Goal: Information Seeking & Learning: Learn about a topic

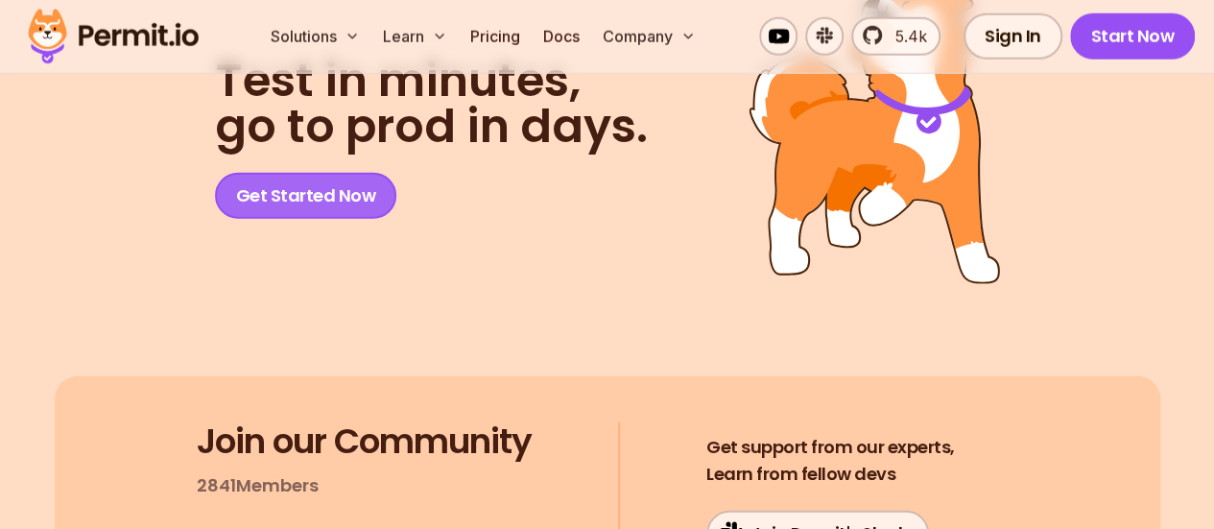
scroll to position [9785, 0]
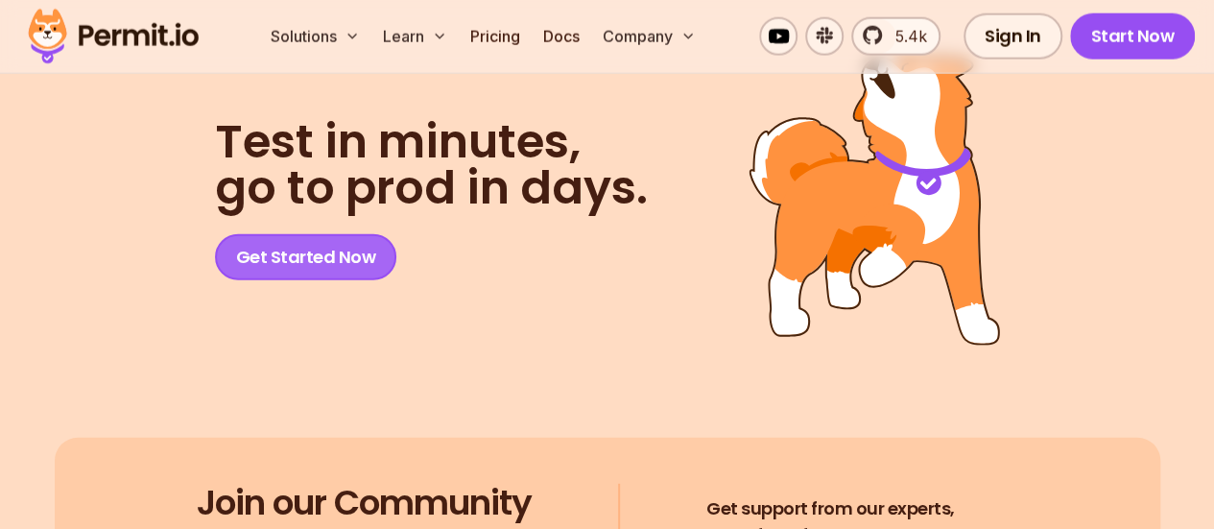
click at [308, 267] on link "Get Started Now" at bounding box center [306, 257] width 182 height 46
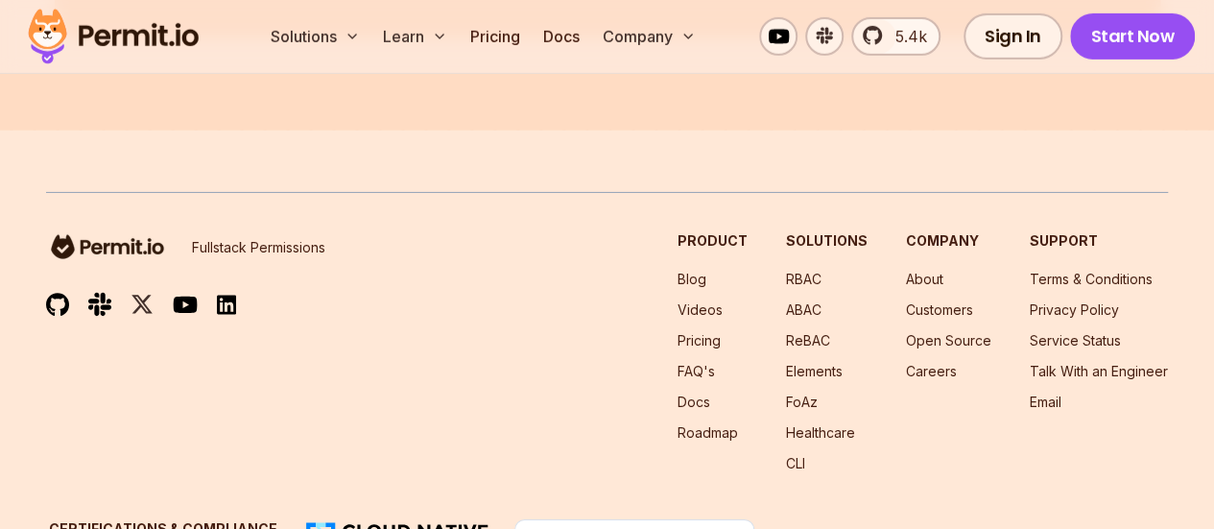
scroll to position [10533, 0]
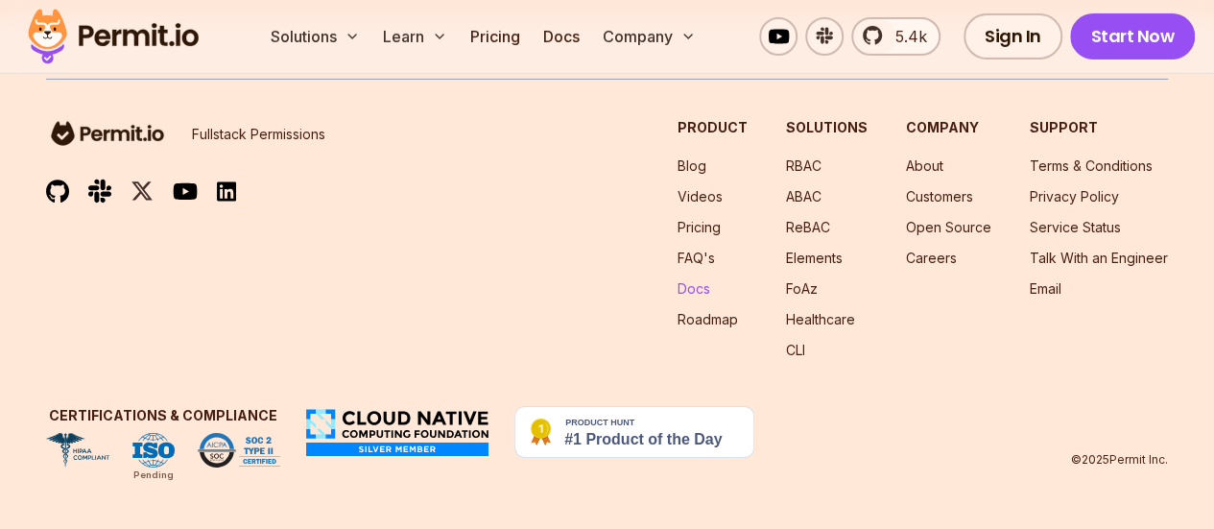
click at [702, 296] on link "Docs" at bounding box center [694, 288] width 33 height 16
click at [800, 317] on link "Healthcare" at bounding box center [820, 319] width 69 height 16
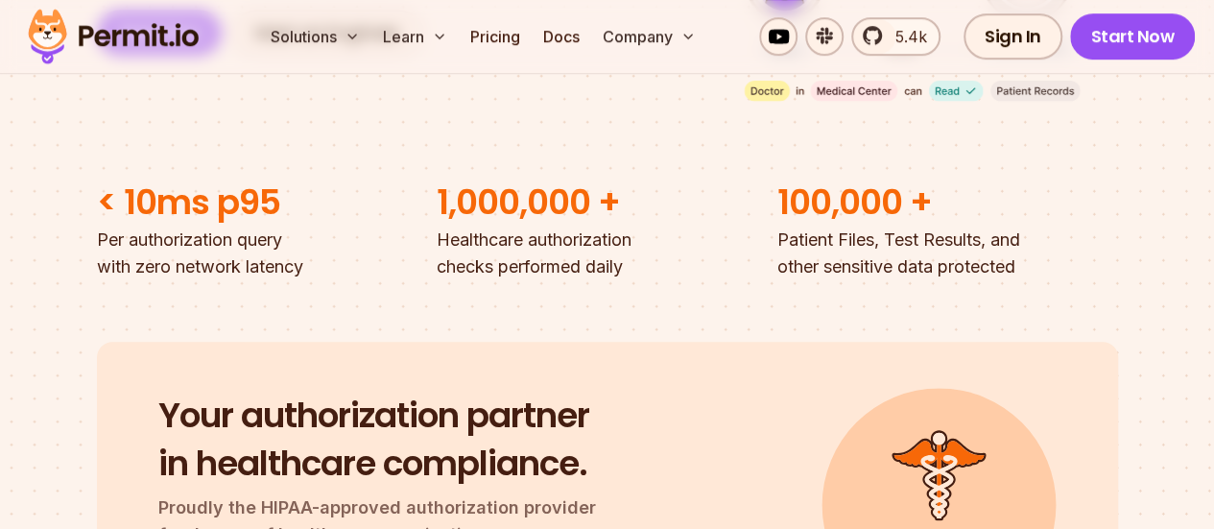
scroll to position [384, 0]
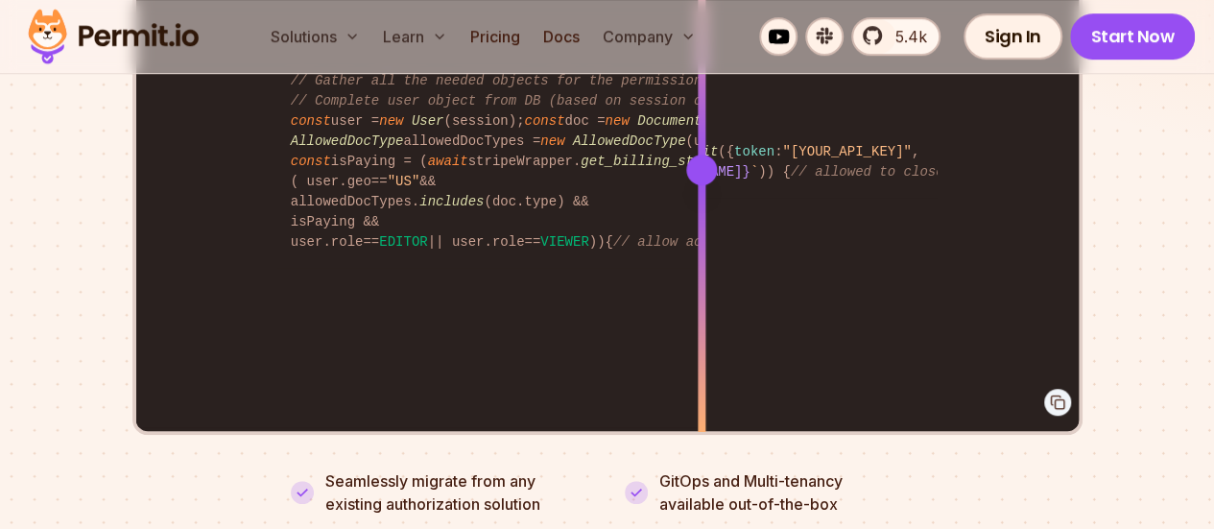
scroll to position [3909, 0]
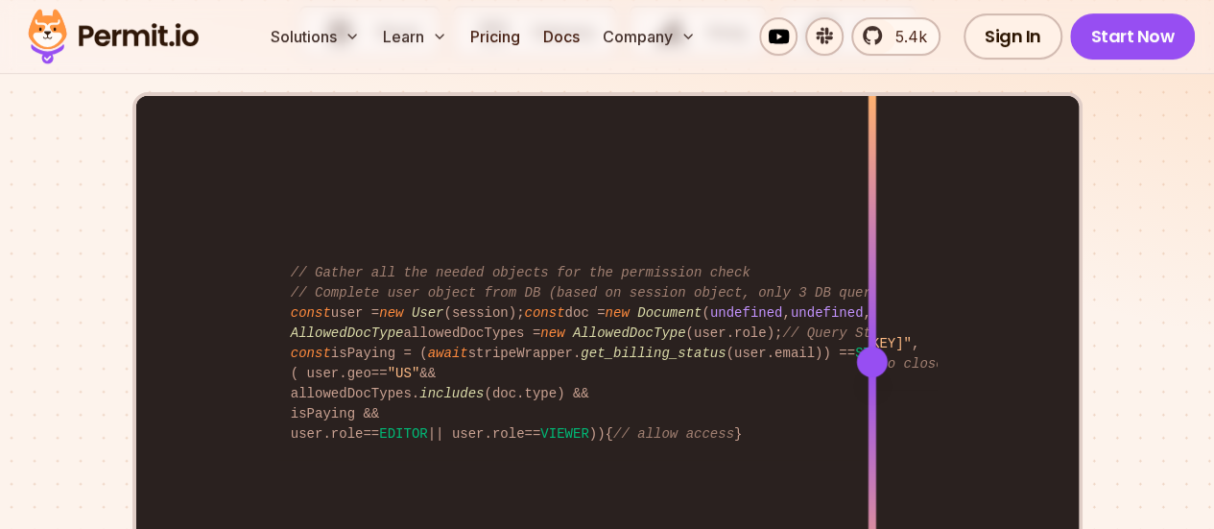
drag, startPoint x: 705, startPoint y: 270, endPoint x: 872, endPoint y: 325, distance: 176.1
click at [872, 325] on div at bounding box center [872, 361] width 8 height 530
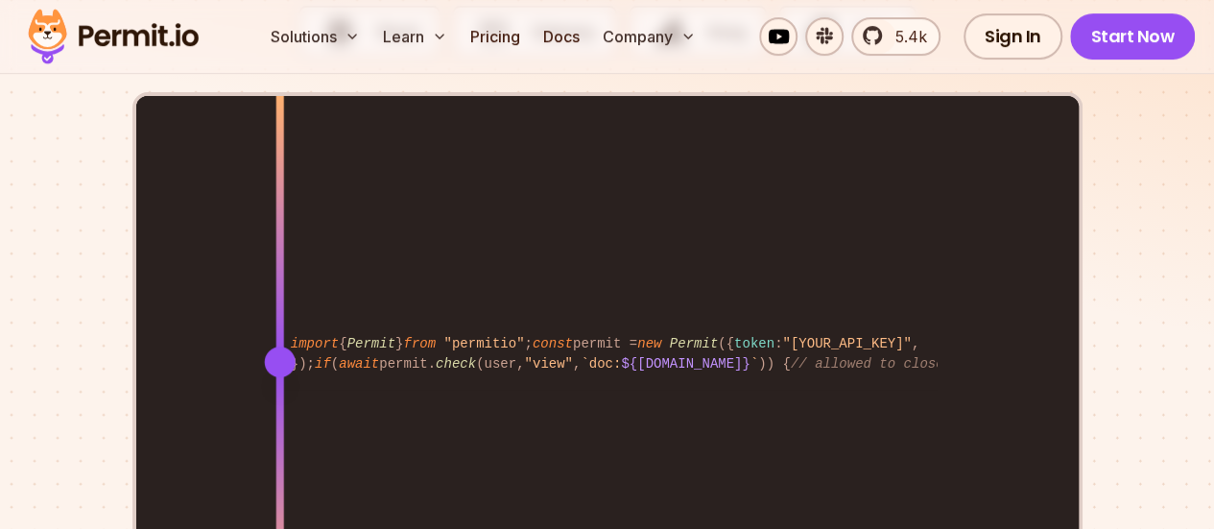
drag, startPoint x: 867, startPoint y: 268, endPoint x: 279, endPoint y: 281, distance: 587.7
click at [279, 347] on div at bounding box center [279, 362] width 31 height 31
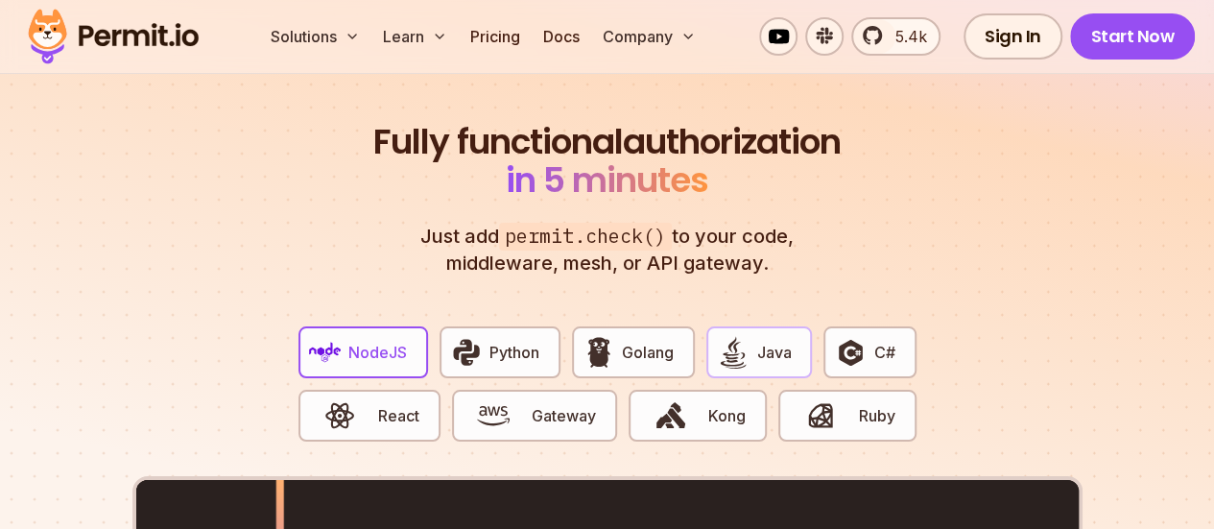
click at [774, 341] on span "Java" at bounding box center [774, 352] width 35 height 23
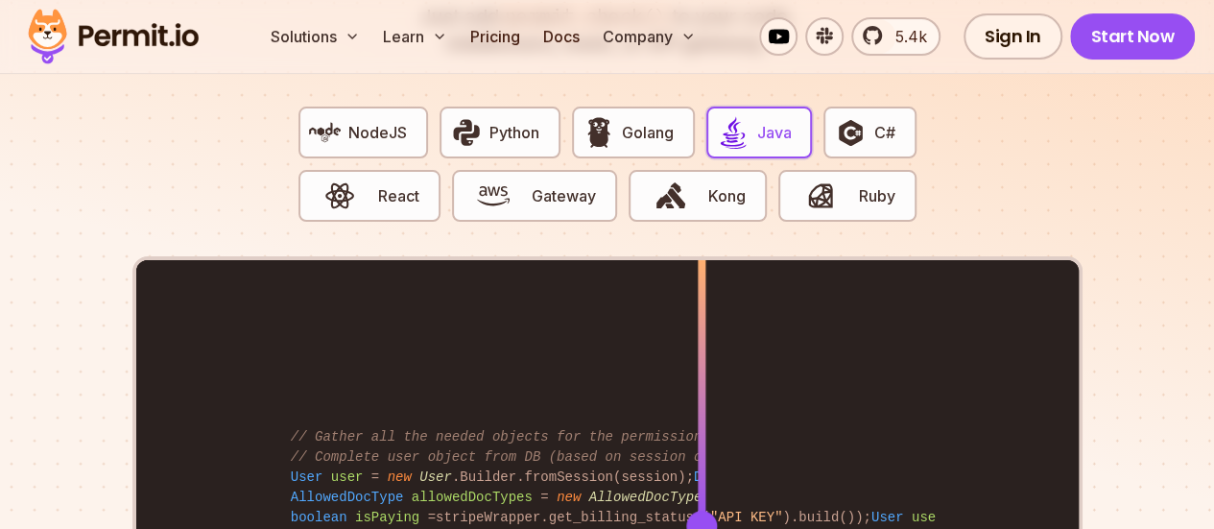
scroll to position [3909, 0]
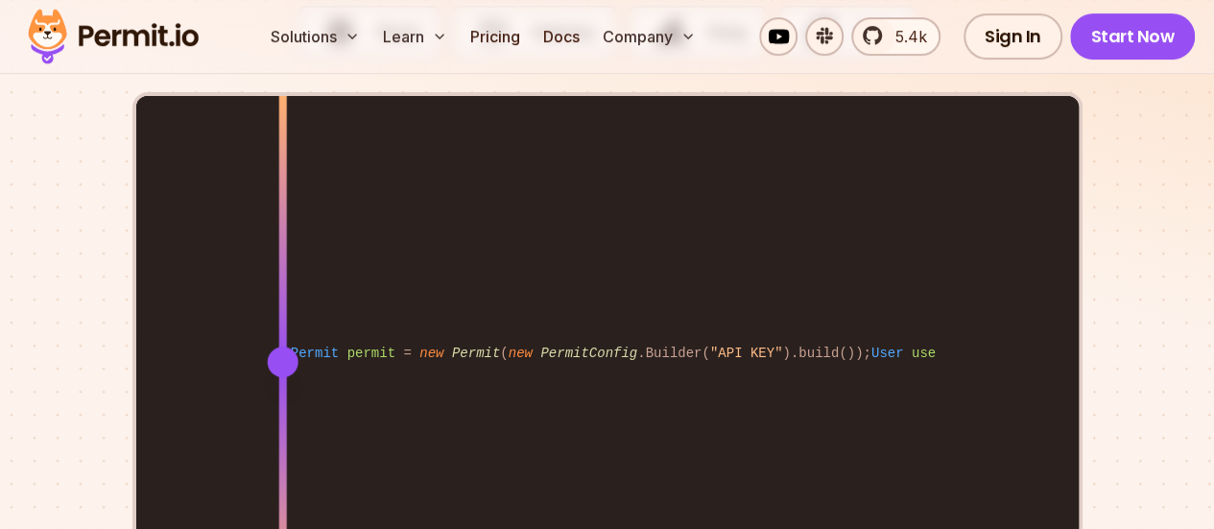
drag, startPoint x: 697, startPoint y: 277, endPoint x: 282, endPoint y: 312, distance: 416.2
click at [282, 312] on div at bounding box center [282, 361] width 8 height 530
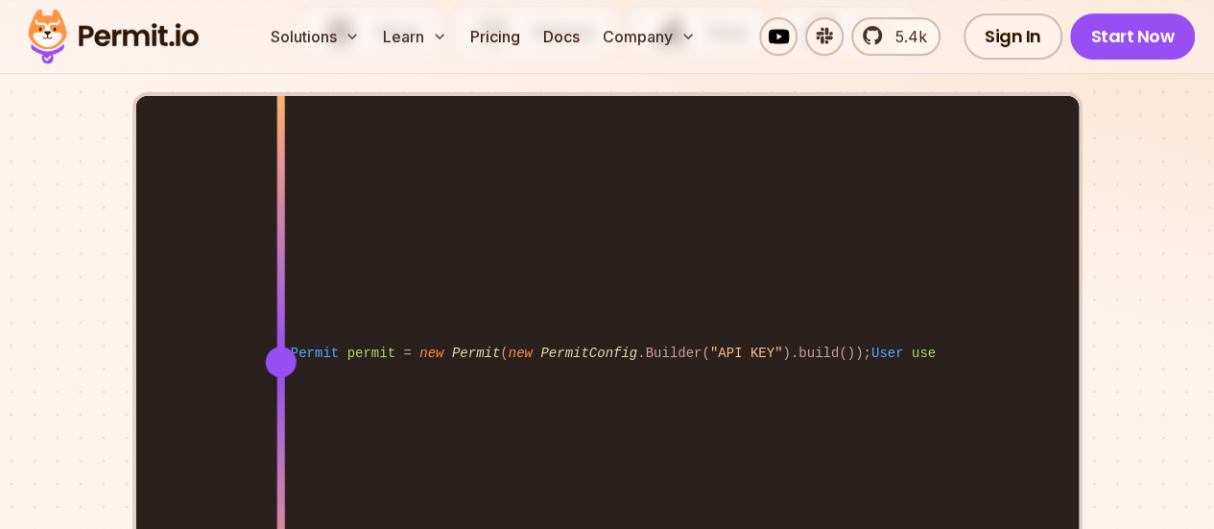
drag, startPoint x: 286, startPoint y: 268, endPoint x: 280, endPoint y: 333, distance: 65.5
click at [280, 333] on div at bounding box center [280, 361] width 8 height 530
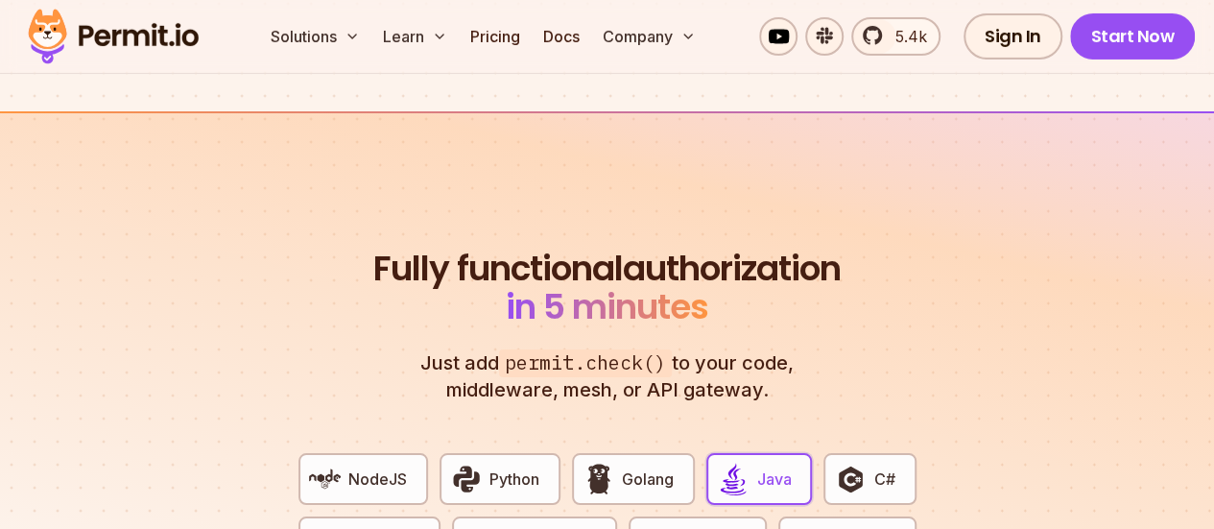
scroll to position [3429, 0]
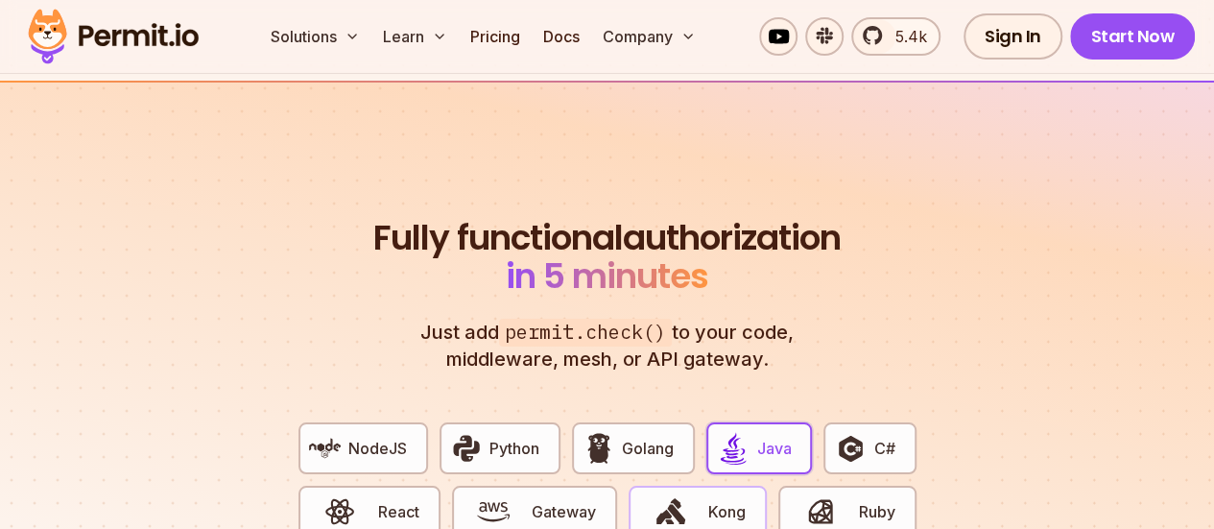
click at [711, 500] on span "Kong" at bounding box center [727, 511] width 37 height 23
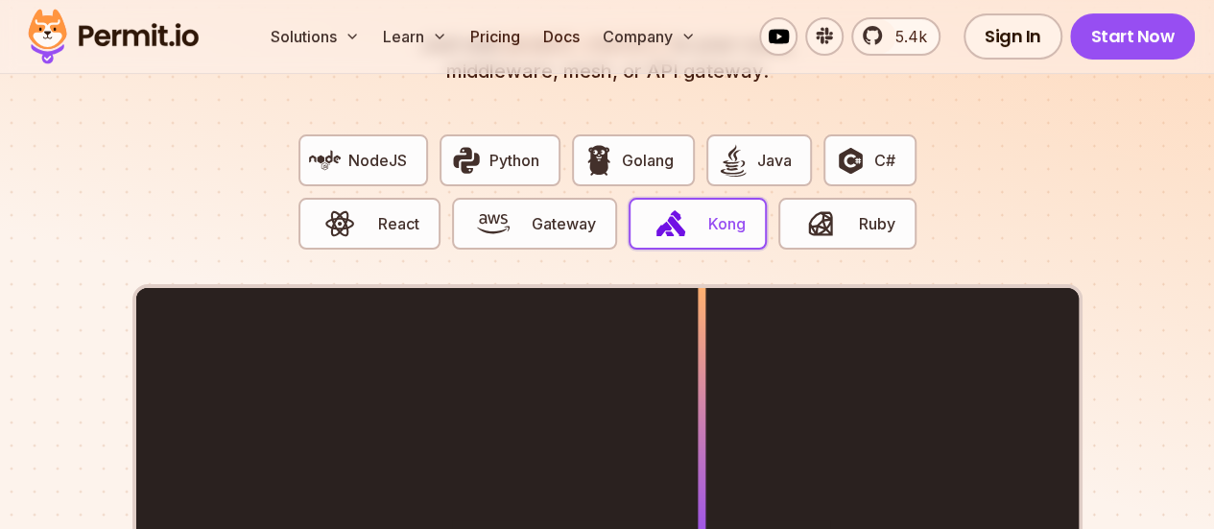
scroll to position [3909, 0]
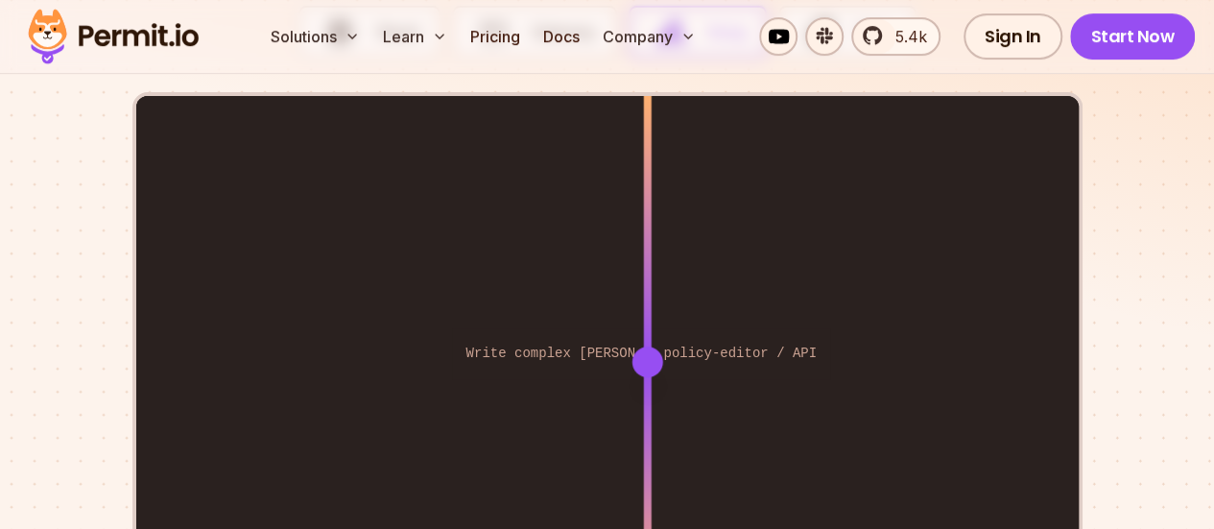
drag, startPoint x: 707, startPoint y: 274, endPoint x: 789, endPoint y: 280, distance: 82.8
click at [647, 347] on div at bounding box center [647, 362] width 31 height 31
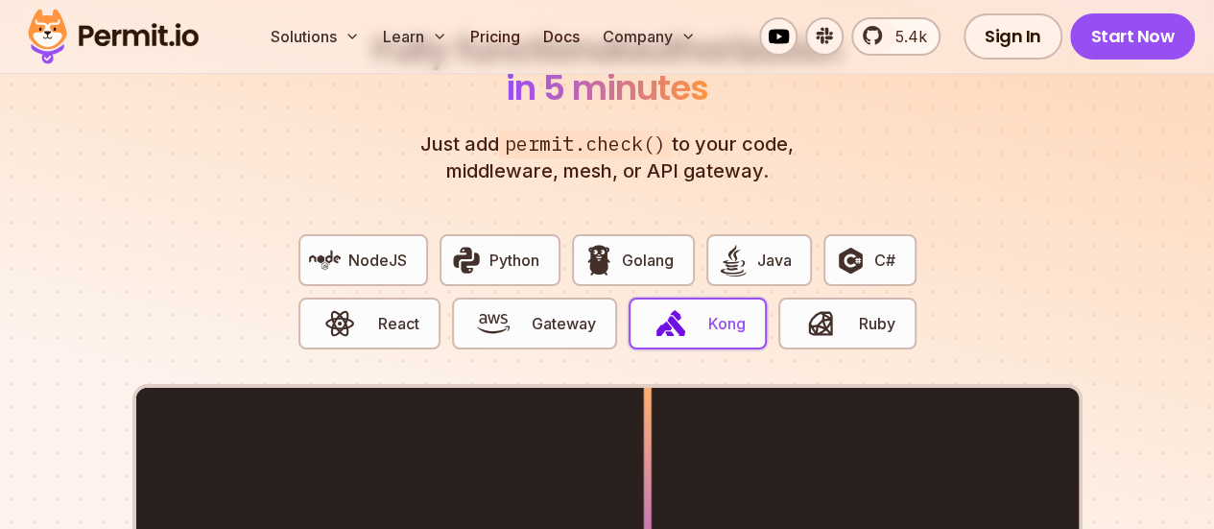
scroll to position [3429, 0]
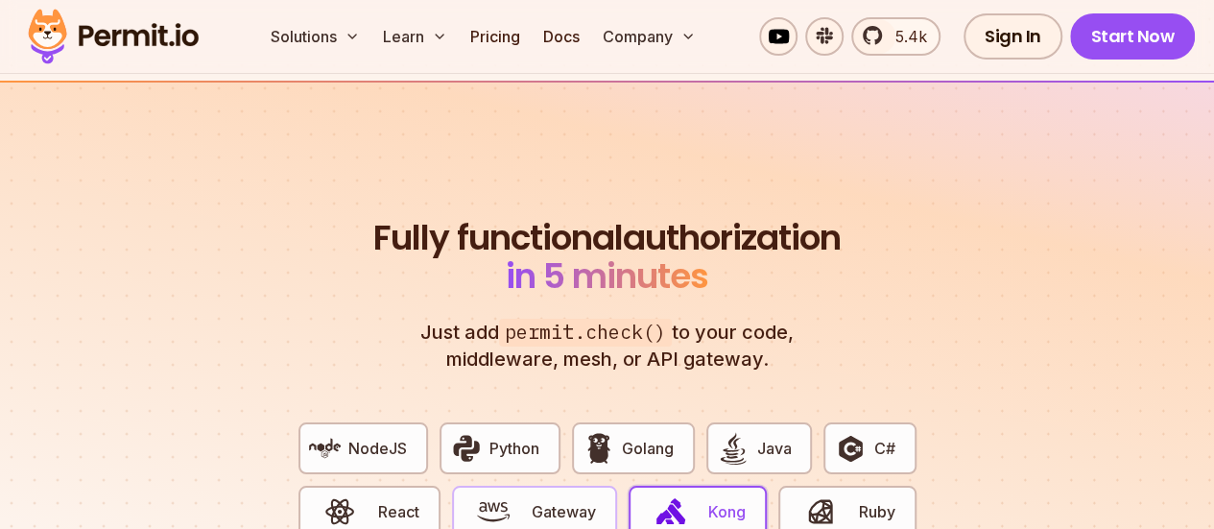
click at [576, 486] on button "Gateway" at bounding box center [534, 512] width 165 height 52
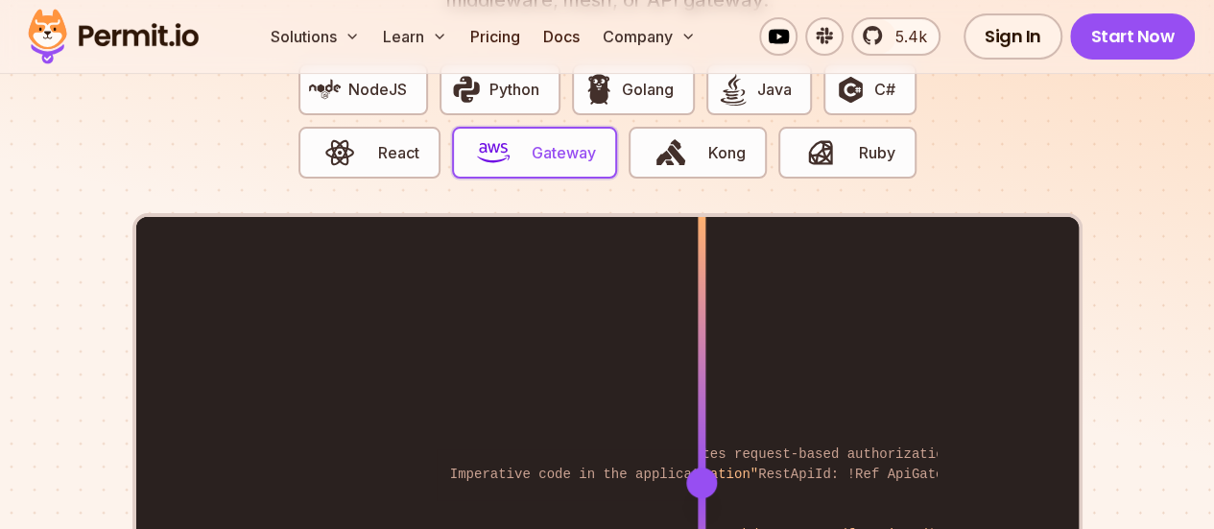
scroll to position [3813, 0]
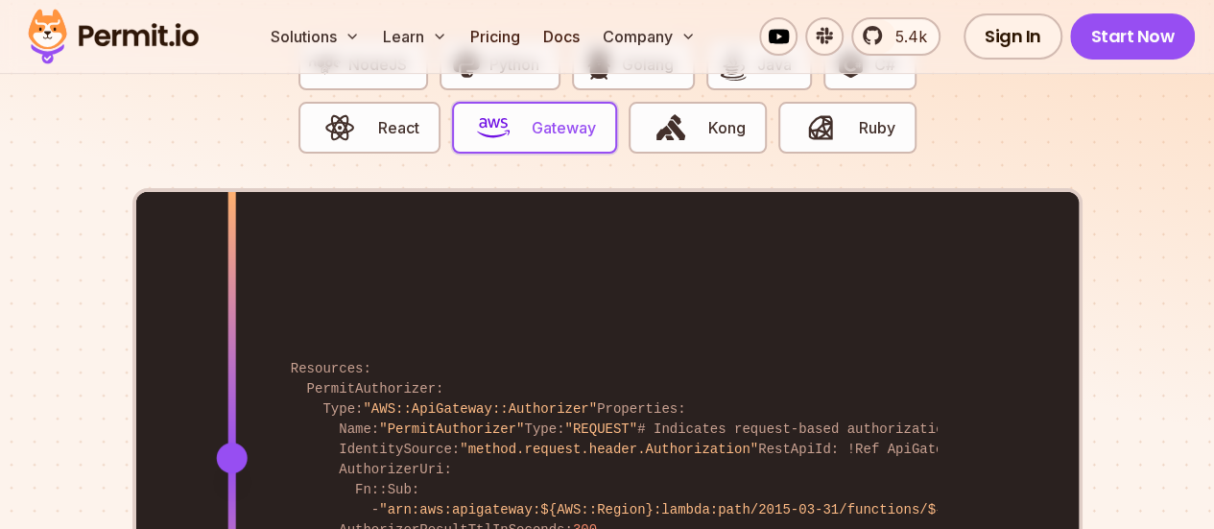
drag, startPoint x: 701, startPoint y: 364, endPoint x: 231, endPoint y: 342, distance: 470.0
click at [231, 342] on div at bounding box center [232, 457] width 8 height 530
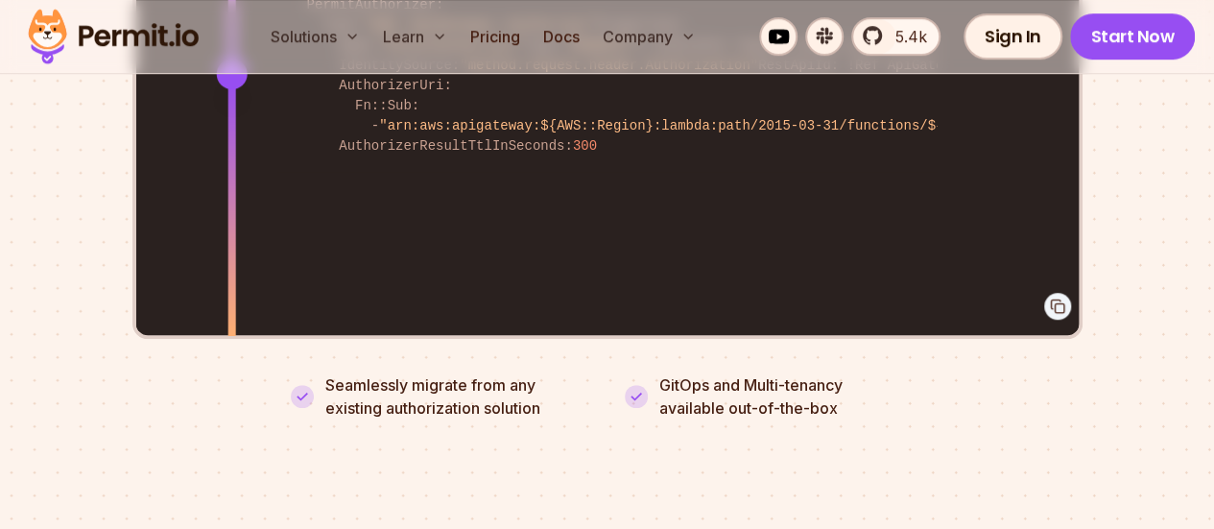
scroll to position [3525, 0]
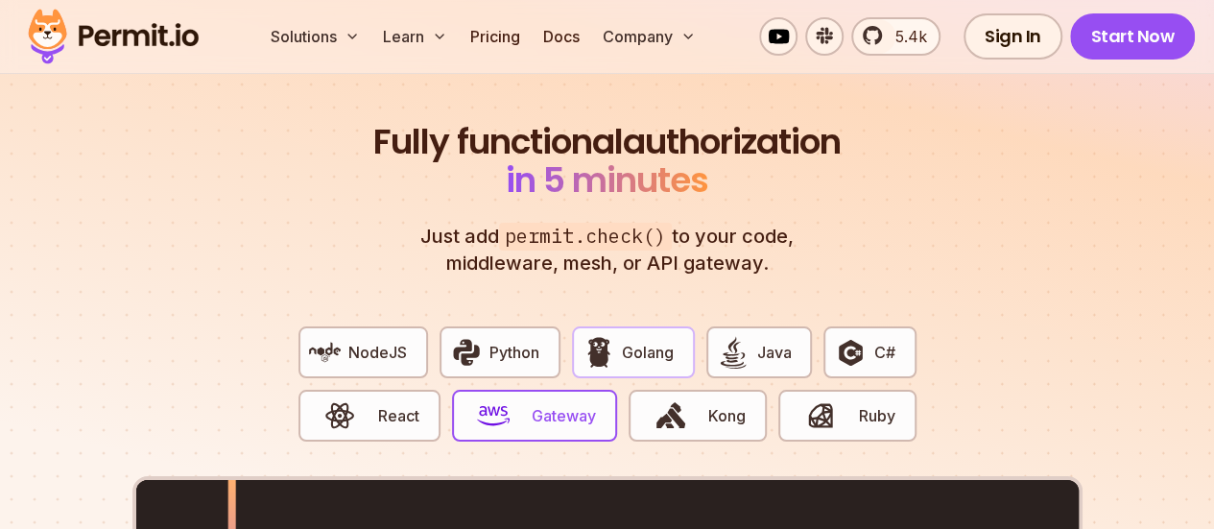
click at [695, 311] on div "NodeJS Python Golang Java C# React Gateway Kong Ruby" at bounding box center [607, 393] width 649 height 165
click at [680, 326] on button "Golang" at bounding box center [633, 352] width 123 height 52
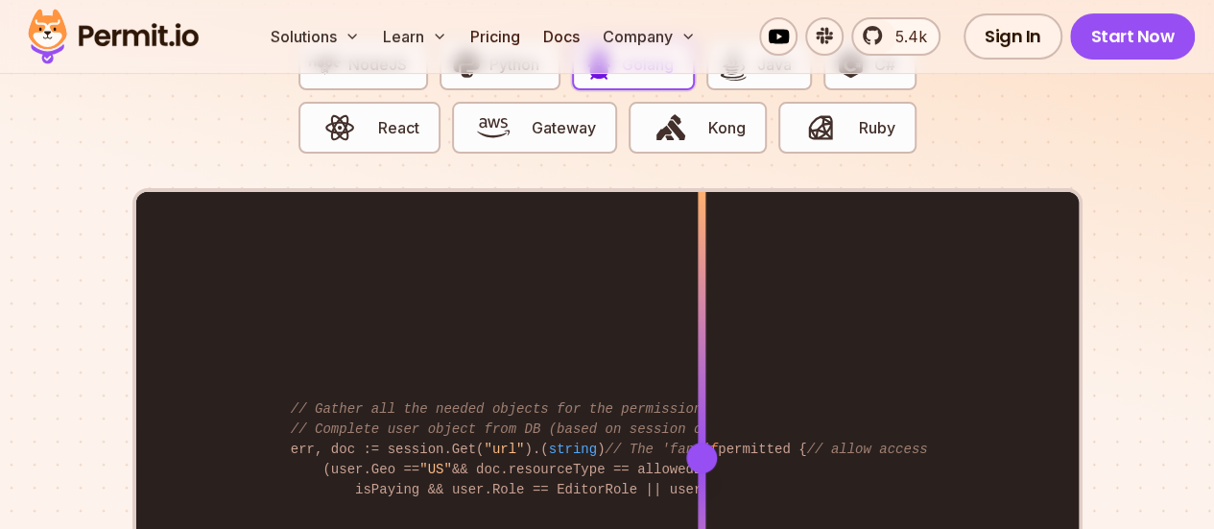
scroll to position [3909, 0]
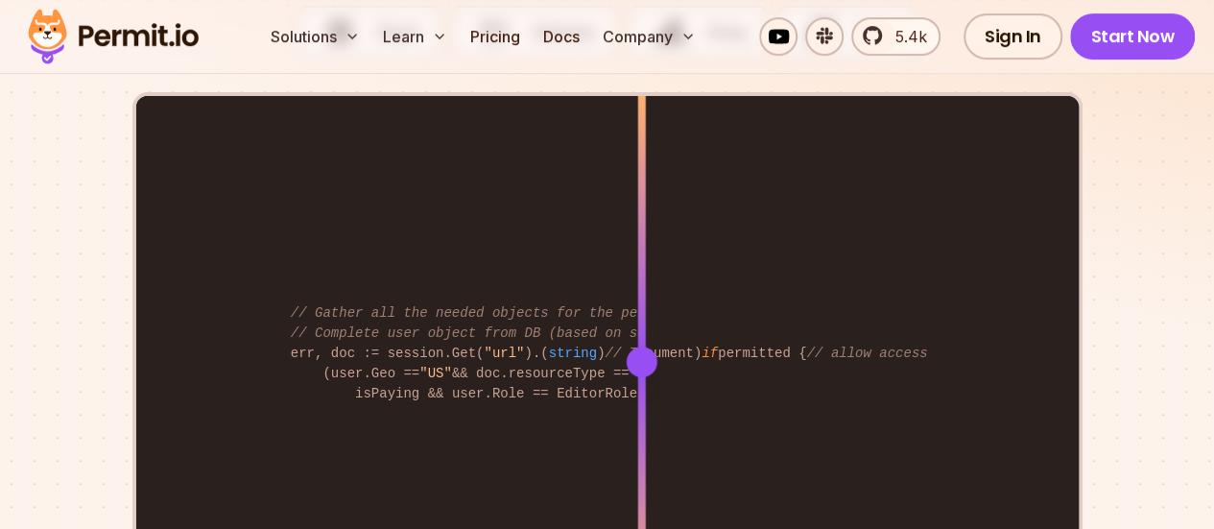
drag, startPoint x: 701, startPoint y: 264, endPoint x: 640, endPoint y: 264, distance: 60.5
click at [640, 347] on div at bounding box center [641, 362] width 31 height 31
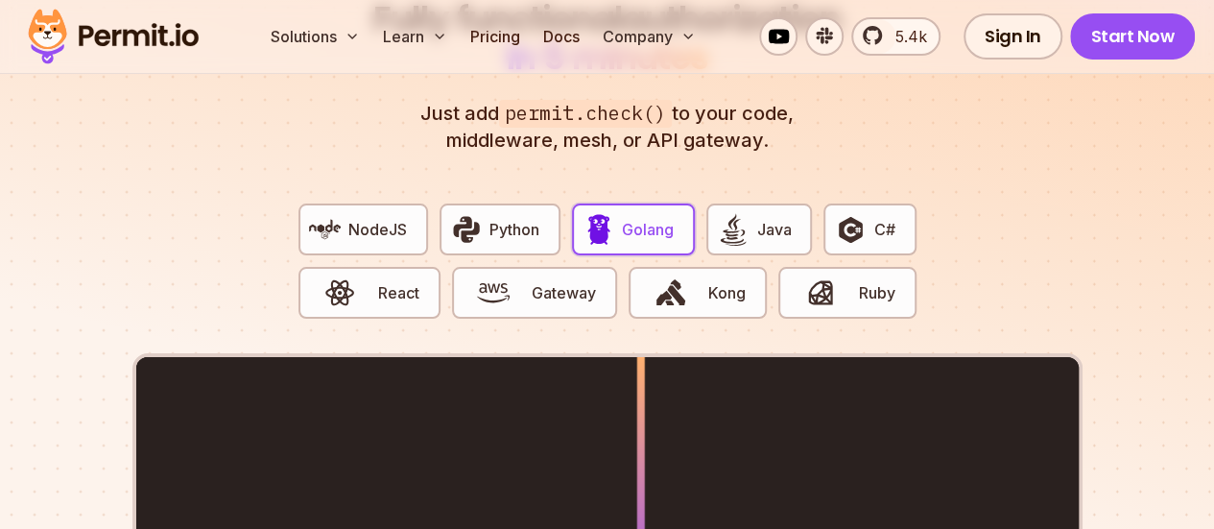
scroll to position [3621, 0]
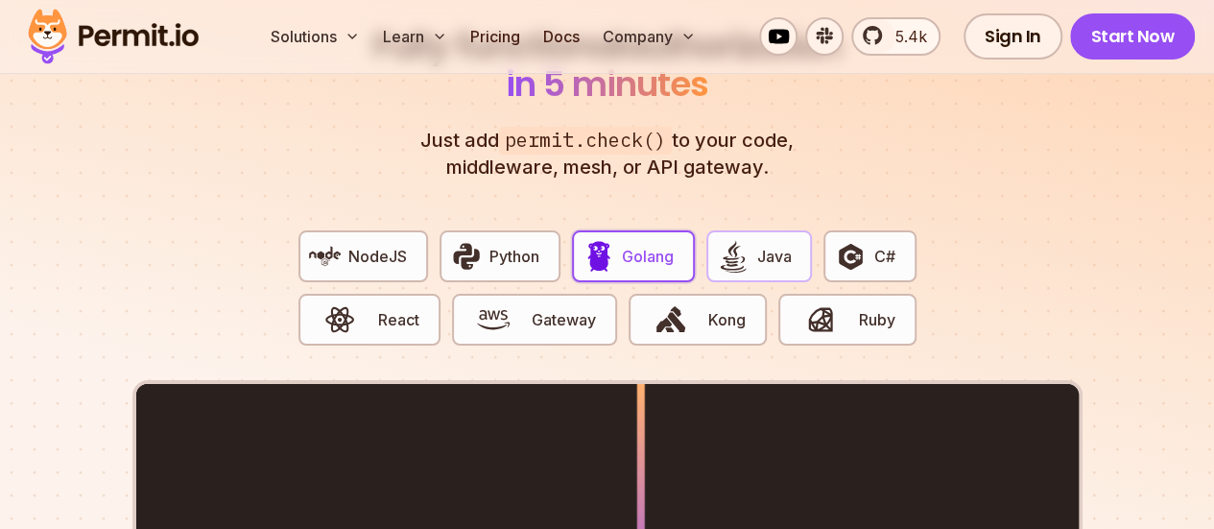
click at [768, 245] on span "Java" at bounding box center [774, 256] width 35 height 23
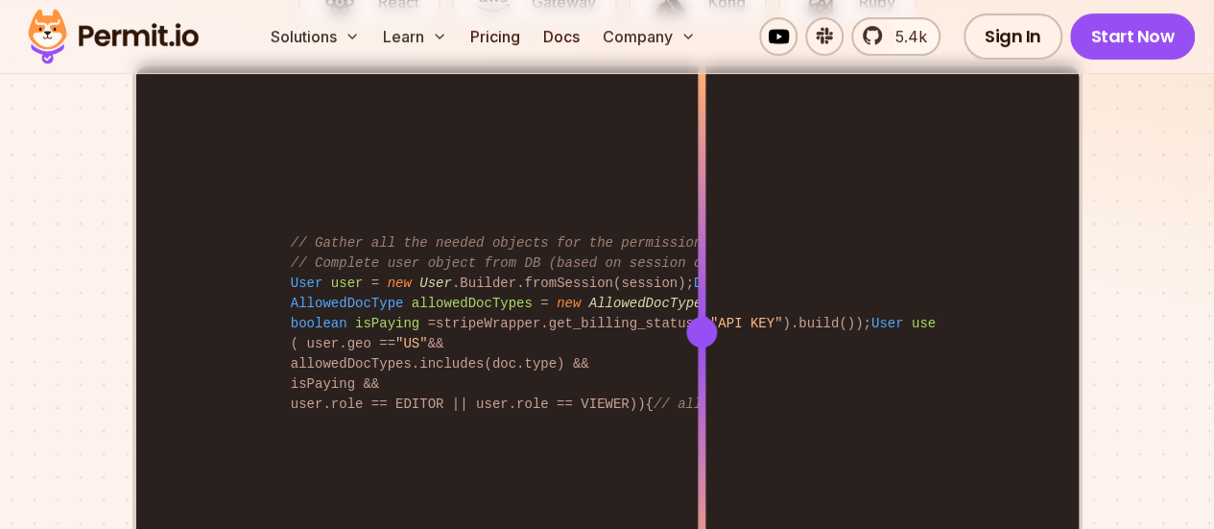
scroll to position [3909, 0]
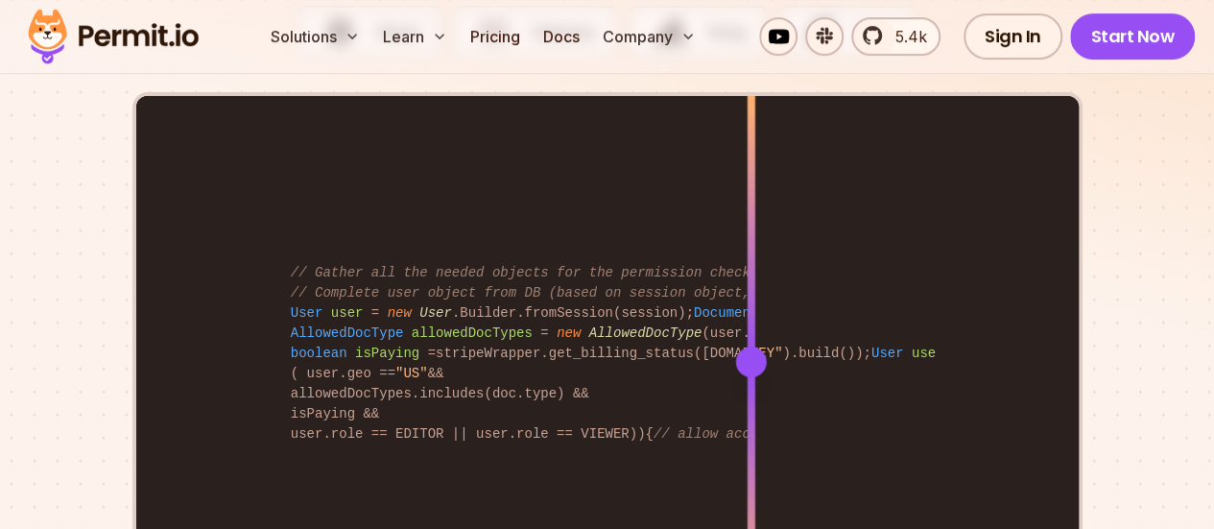
drag, startPoint x: 704, startPoint y: 266, endPoint x: 751, endPoint y: 284, distance: 50.5
click at [751, 347] on div at bounding box center [750, 362] width 31 height 31
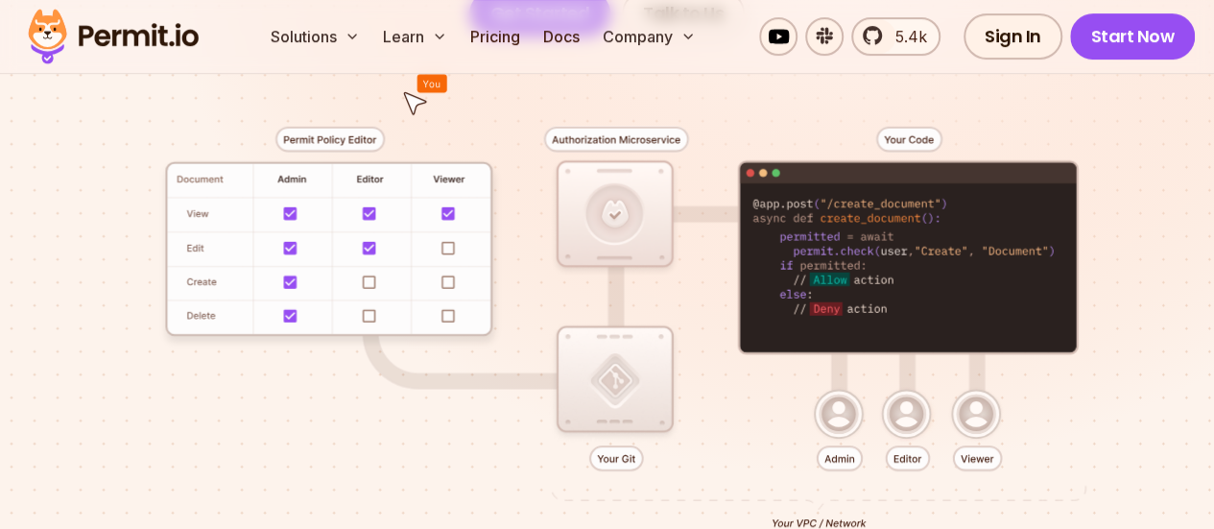
scroll to position [0, 0]
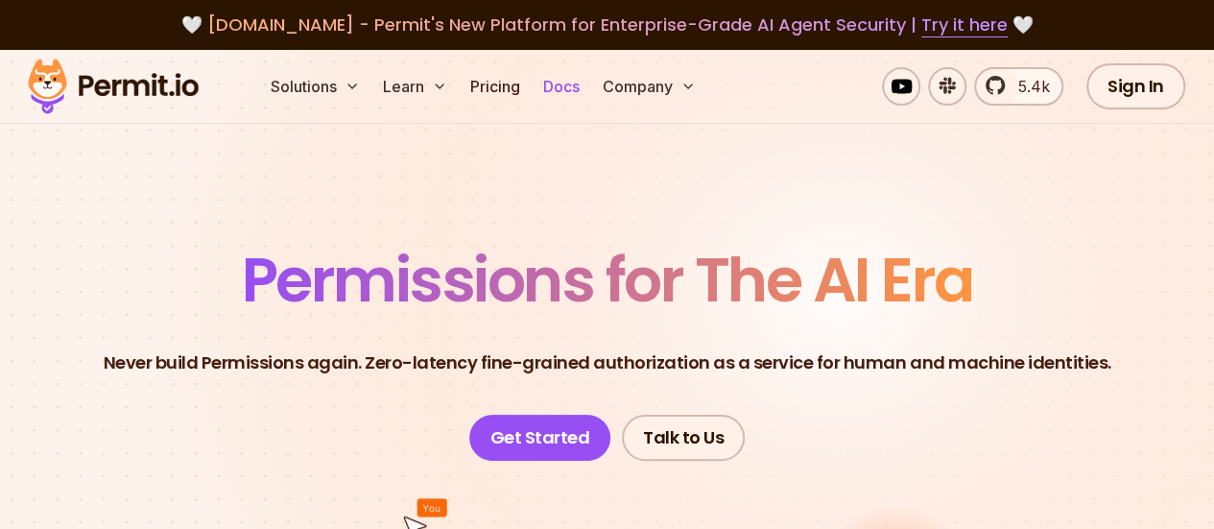
click at [545, 82] on link "Docs" at bounding box center [562, 86] width 52 height 38
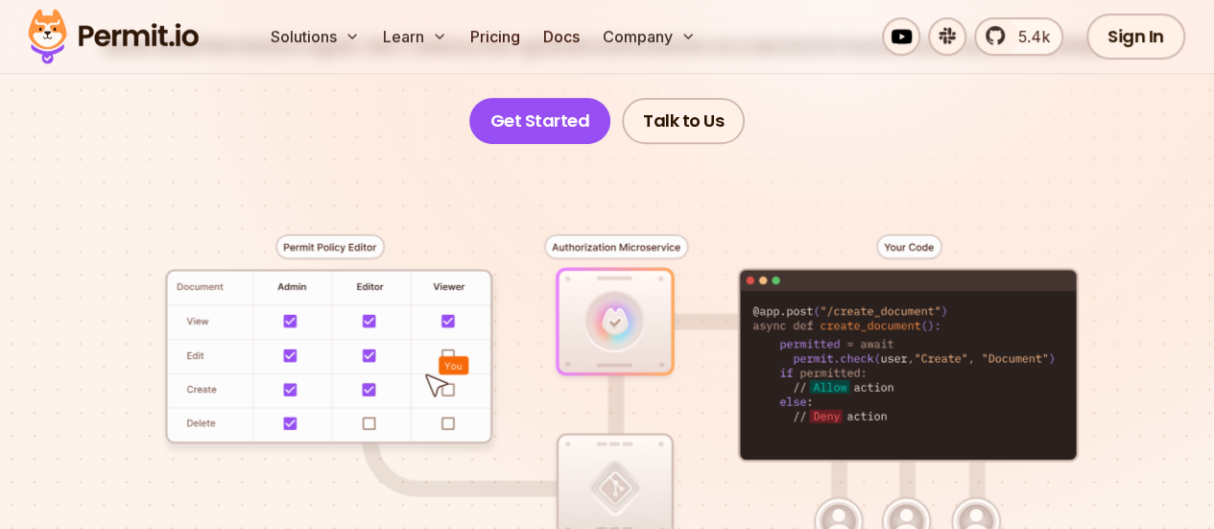
scroll to position [288, 0]
